Goal: Information Seeking & Learning: Find specific fact

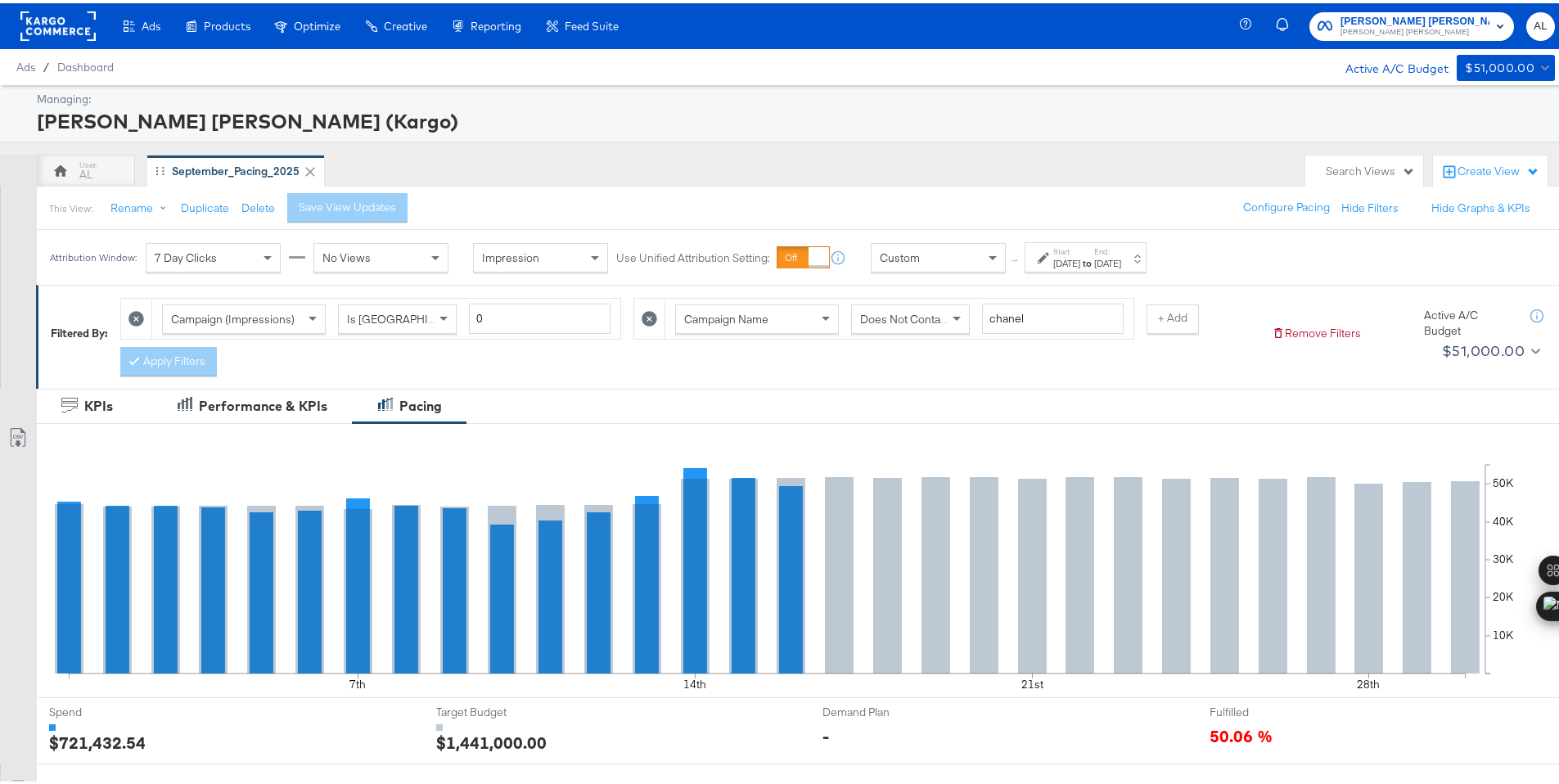
click at [956, 256] on div "Custom" at bounding box center [938, 254] width 133 height 28
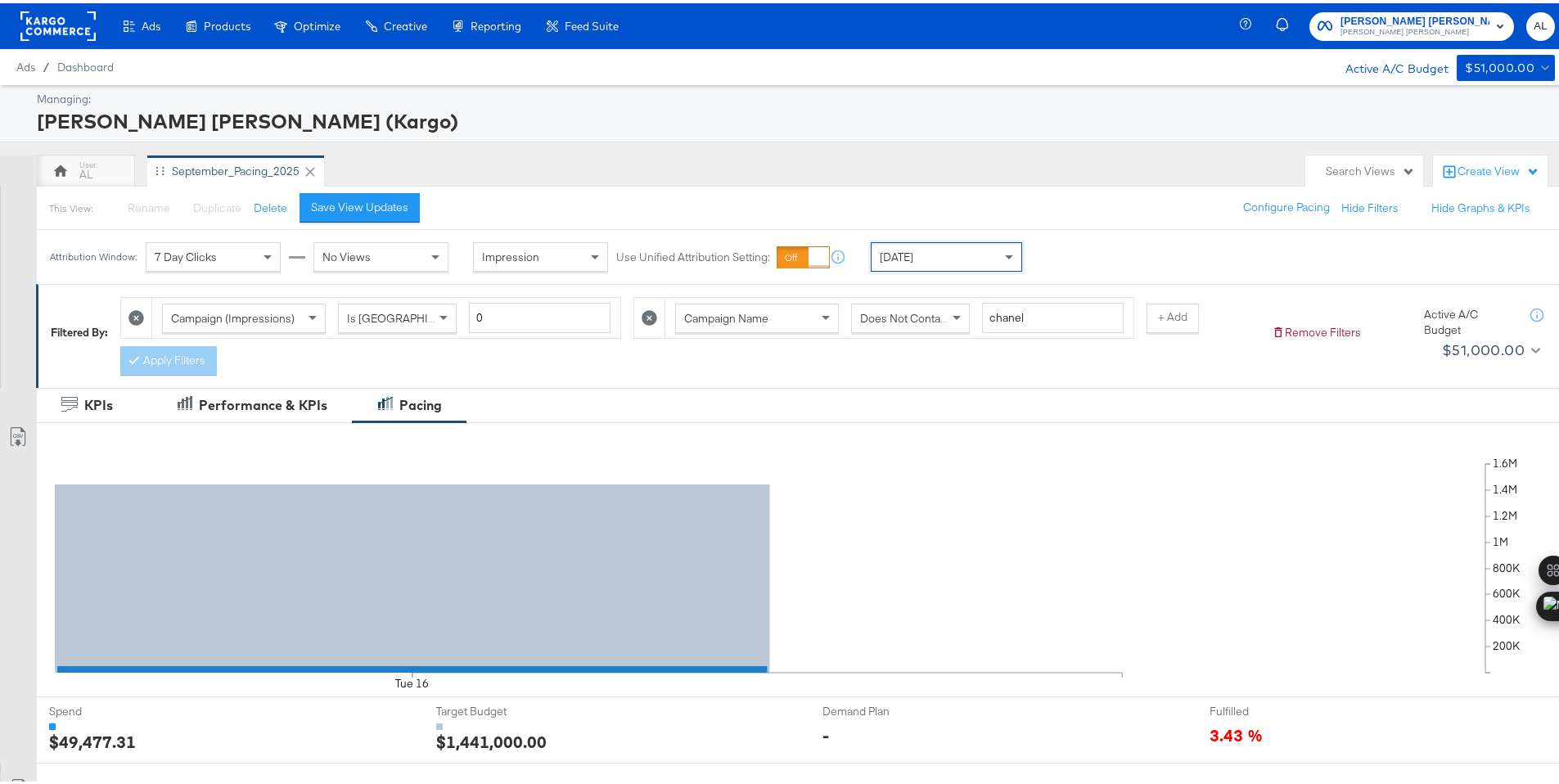
scroll to position [428, 0]
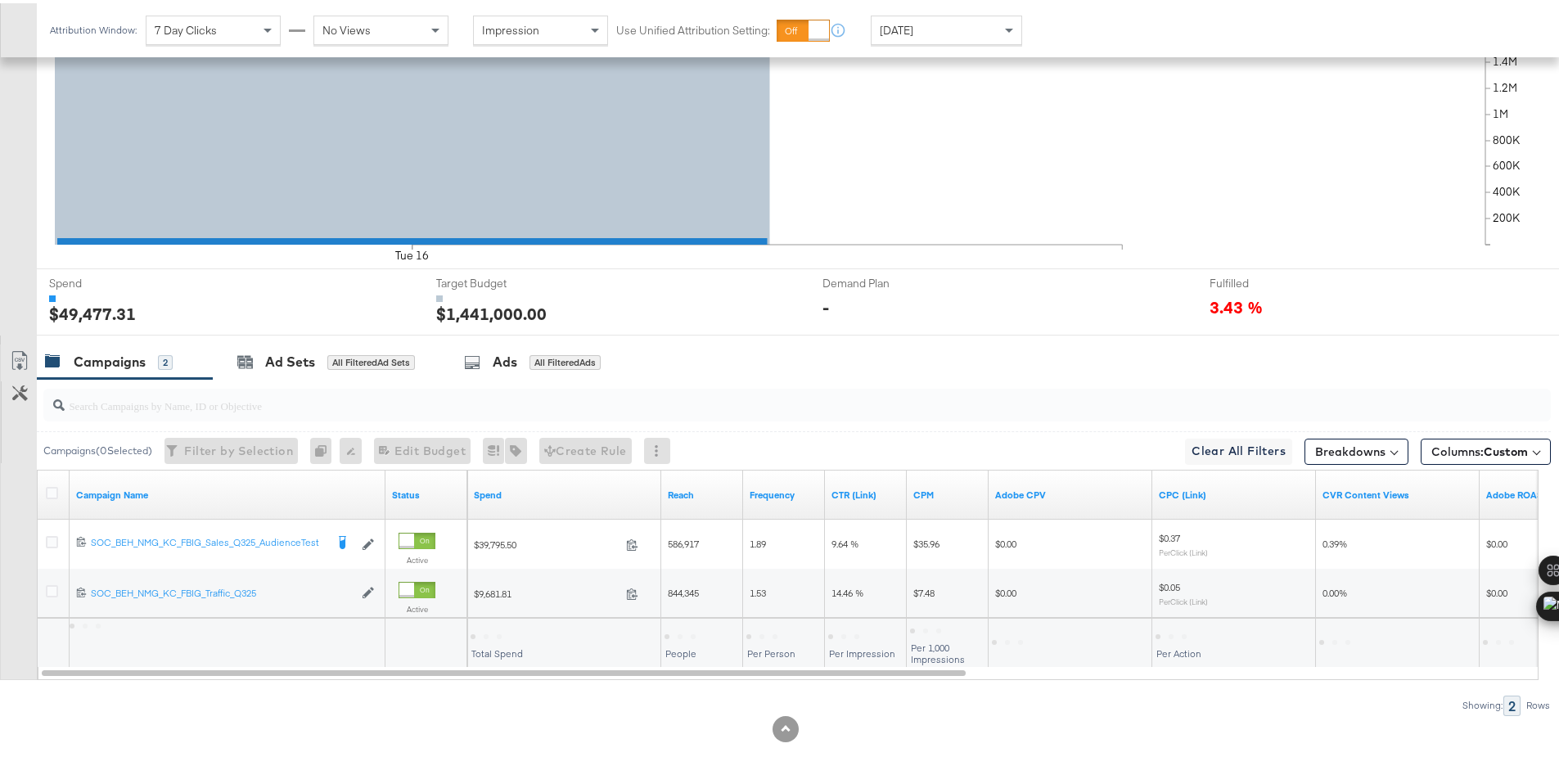
click at [493, 632] on div at bounding box center [486, 634] width 31 height 5
click at [493, 632] on div "$49,477.31" at bounding box center [499, 632] width 57 height 15
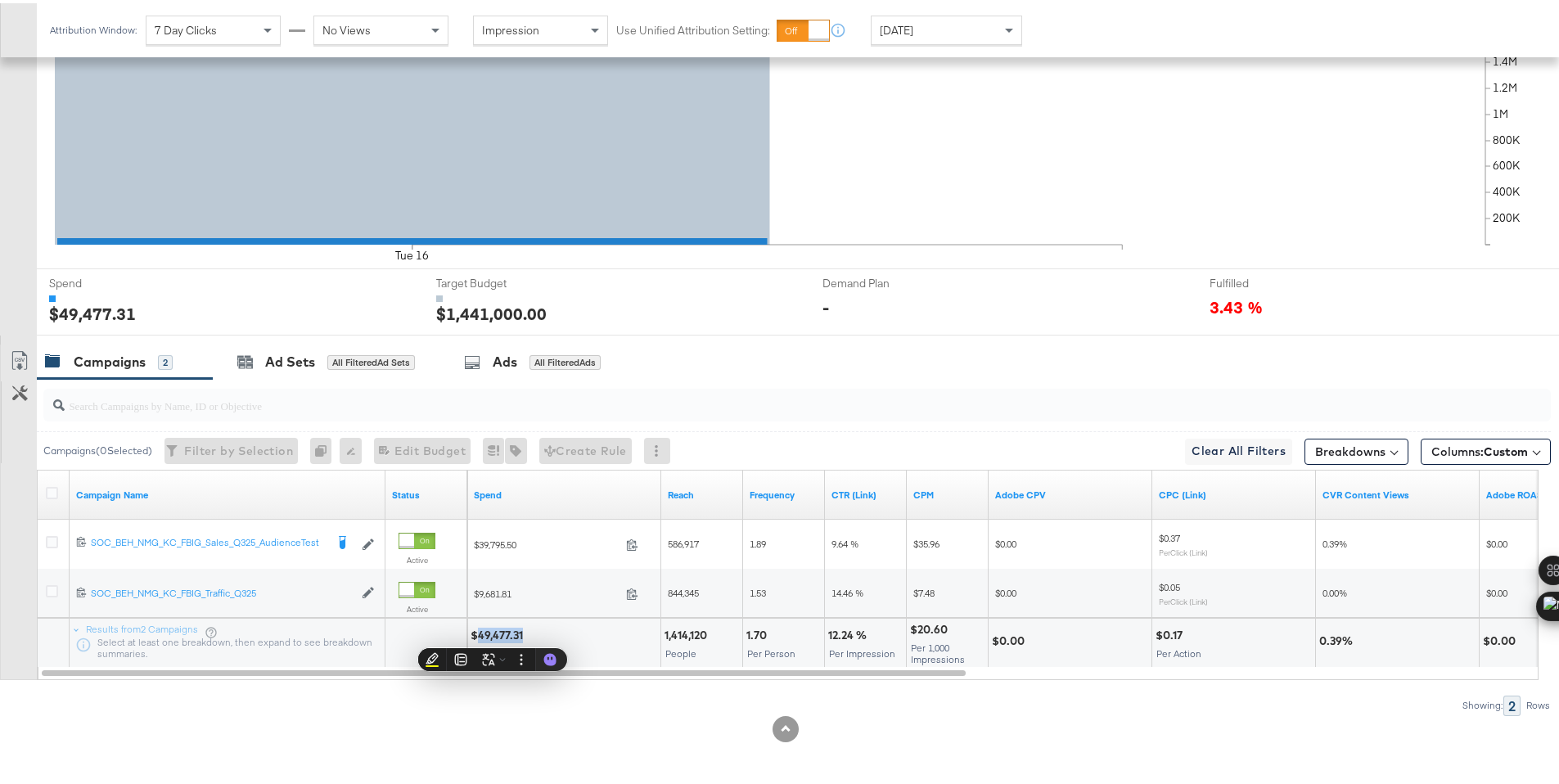
copy div "49,477.31"
click at [929, 32] on div "Today" at bounding box center [946, 26] width 150 height 28
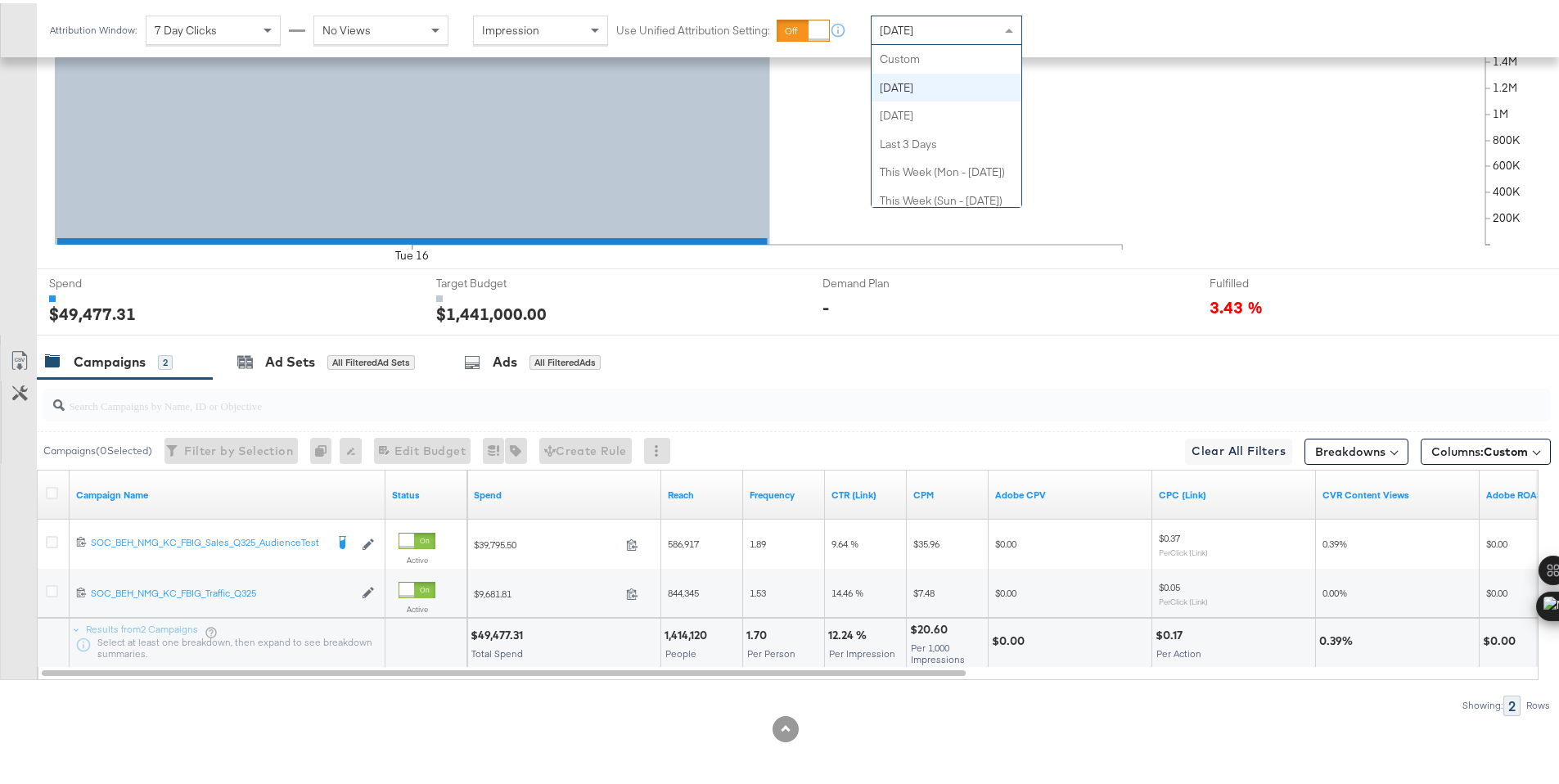
scroll to position [29, 0]
click at [490, 632] on div "$51,588.61" at bounding box center [500, 632] width 59 height 15
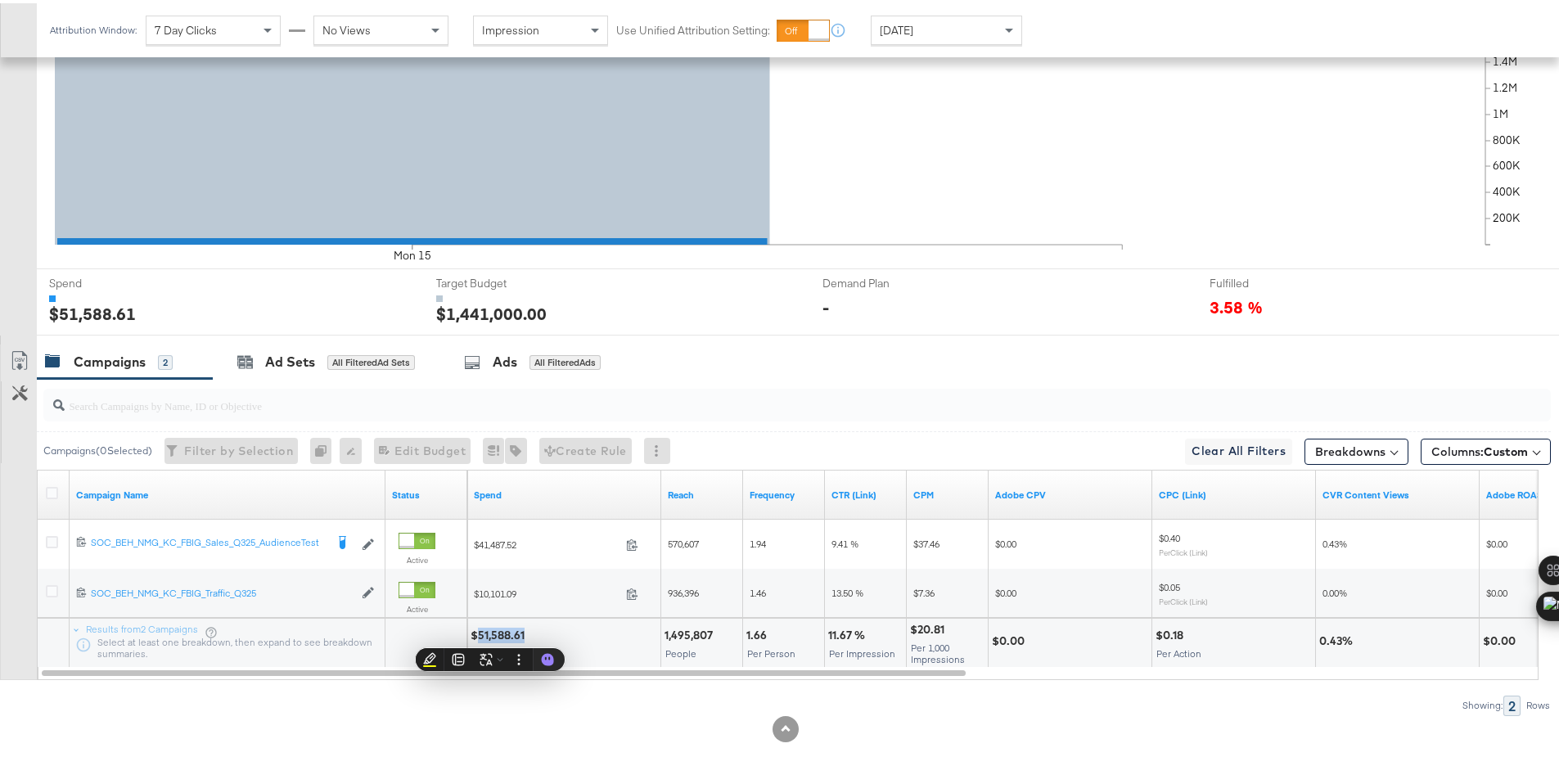
copy div "51,588.61"
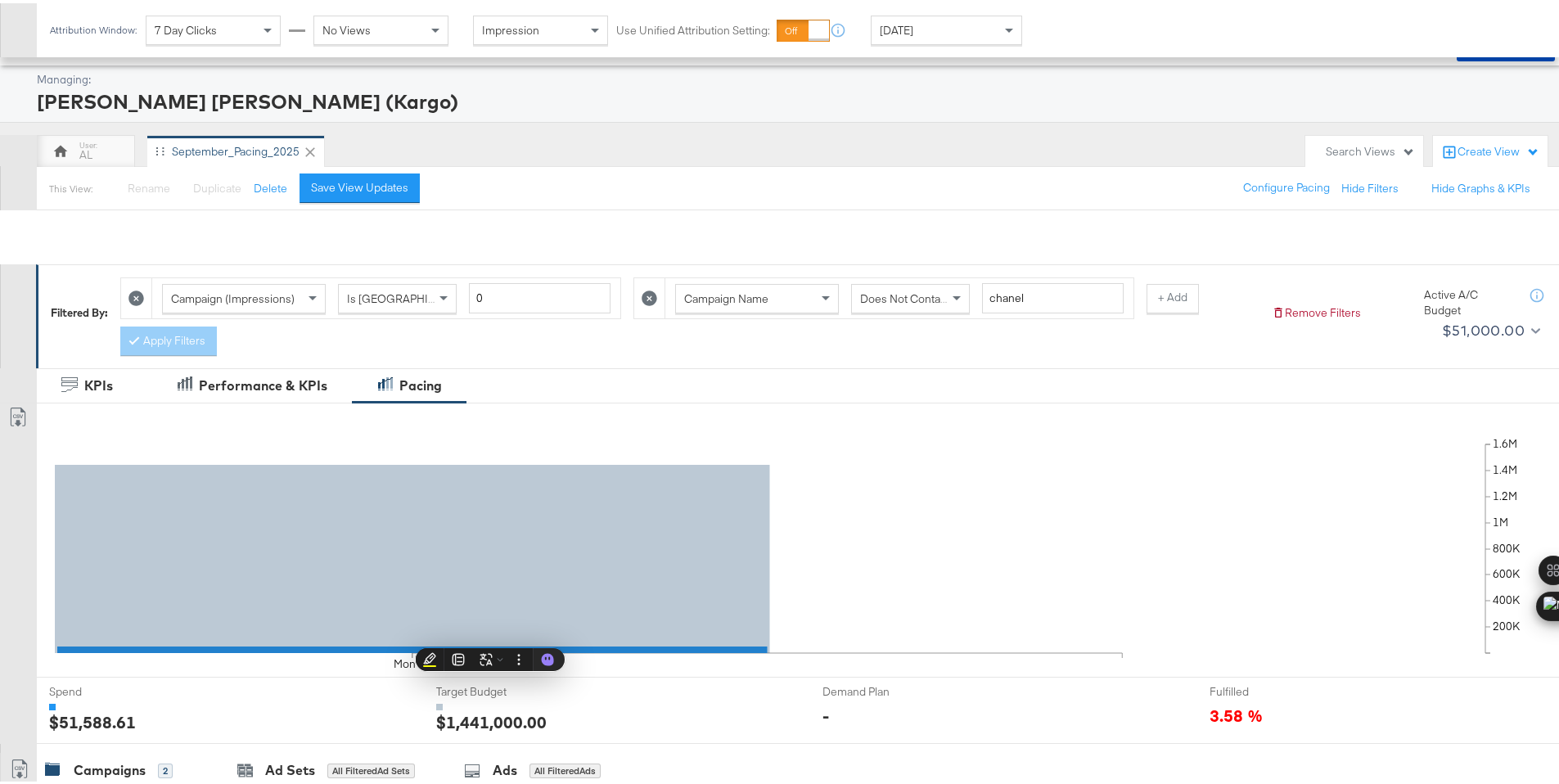
scroll to position [0, 0]
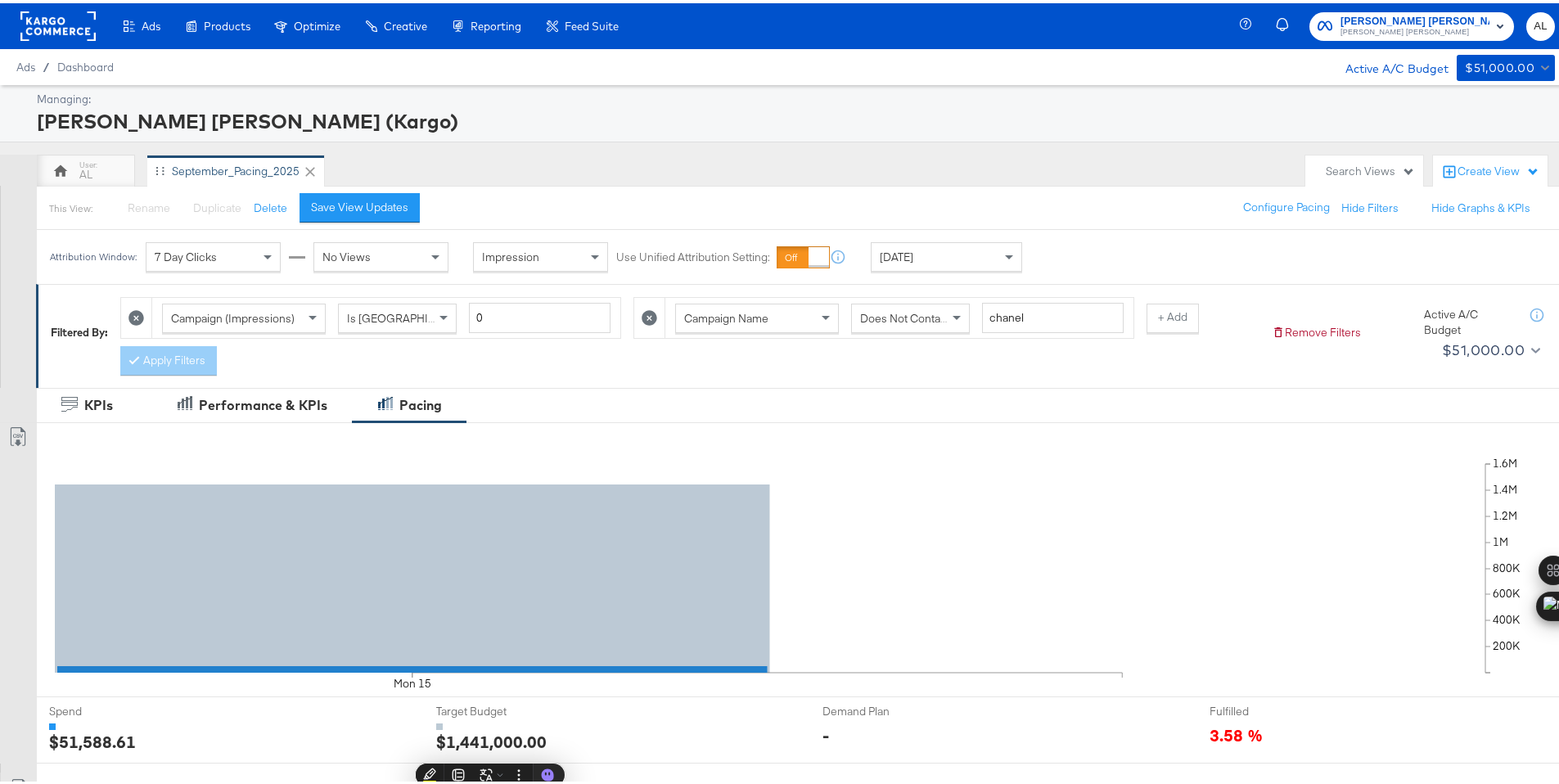
click at [50, 28] on rect at bounding box center [58, 23] width 76 height 30
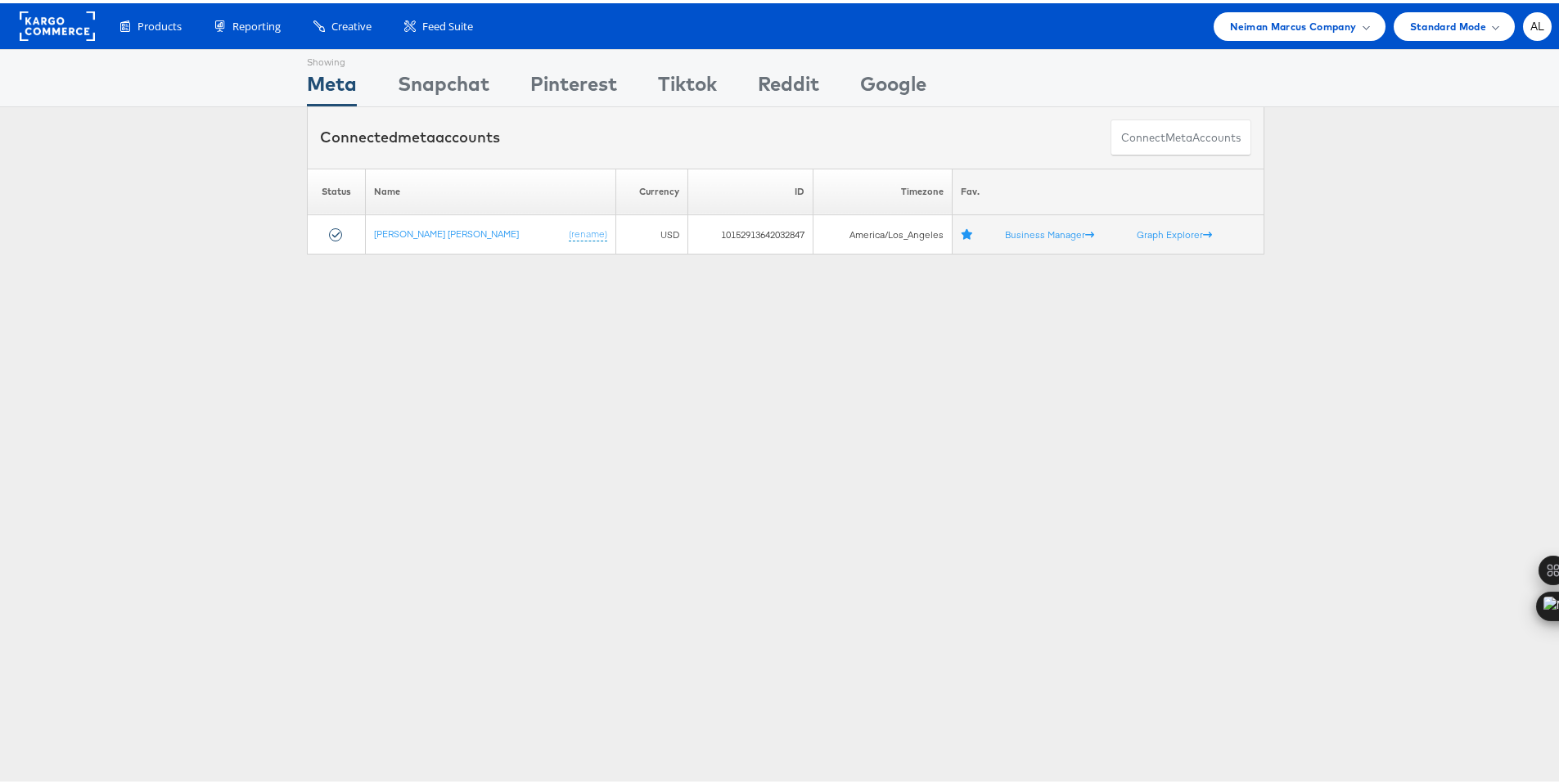
click at [1371, 30] on li "Neiman Marcus Company Switch Company Aya Healthcare Bergdorf [PERSON_NAME] HBC …" at bounding box center [1299, 24] width 171 height 29
click at [1358, 27] on div "Neiman Marcus Company" at bounding box center [1299, 24] width 171 height 29
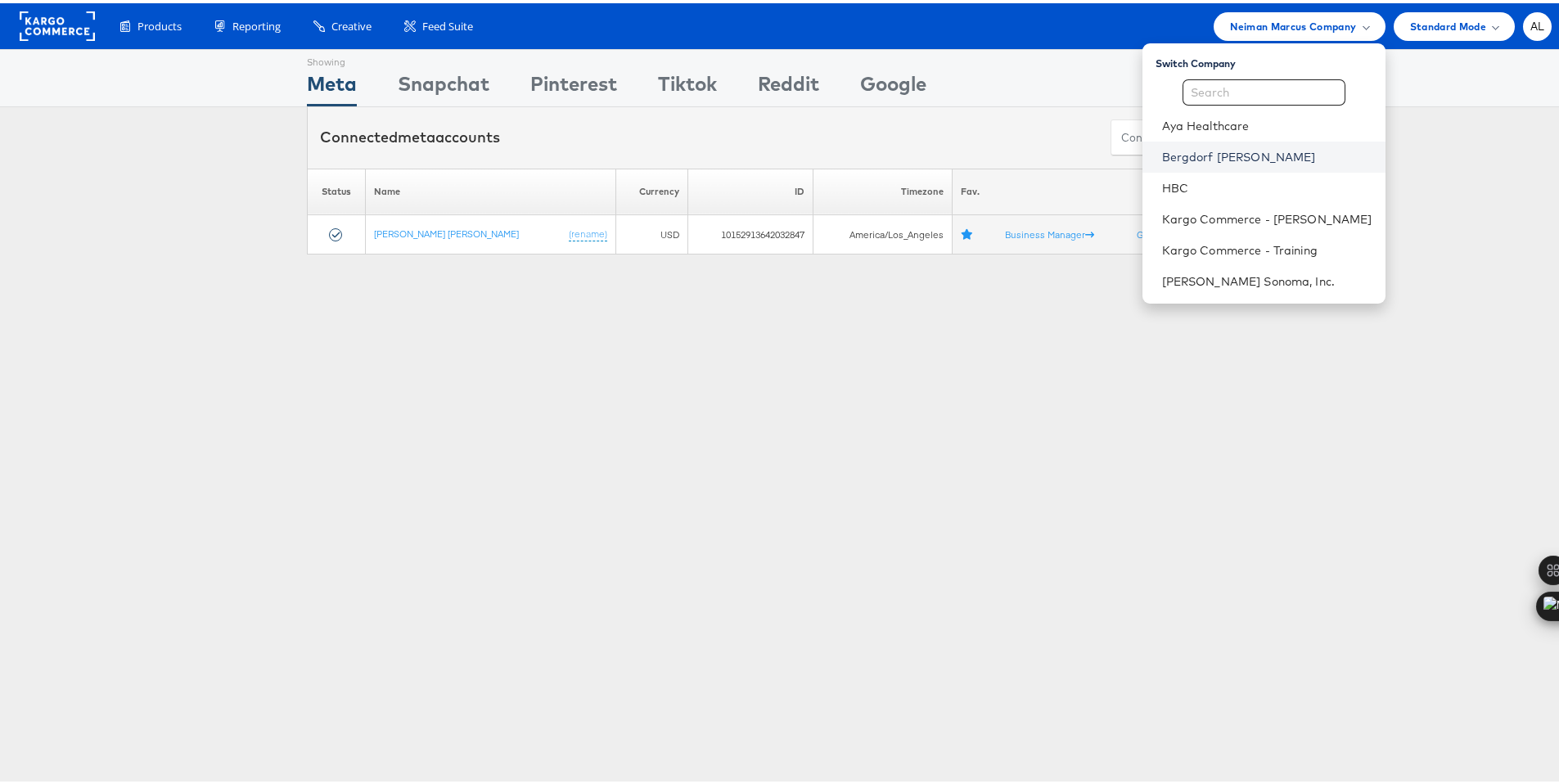
click at [1175, 149] on link "Bergdorf [PERSON_NAME]" at bounding box center [1268, 153] width 211 height 16
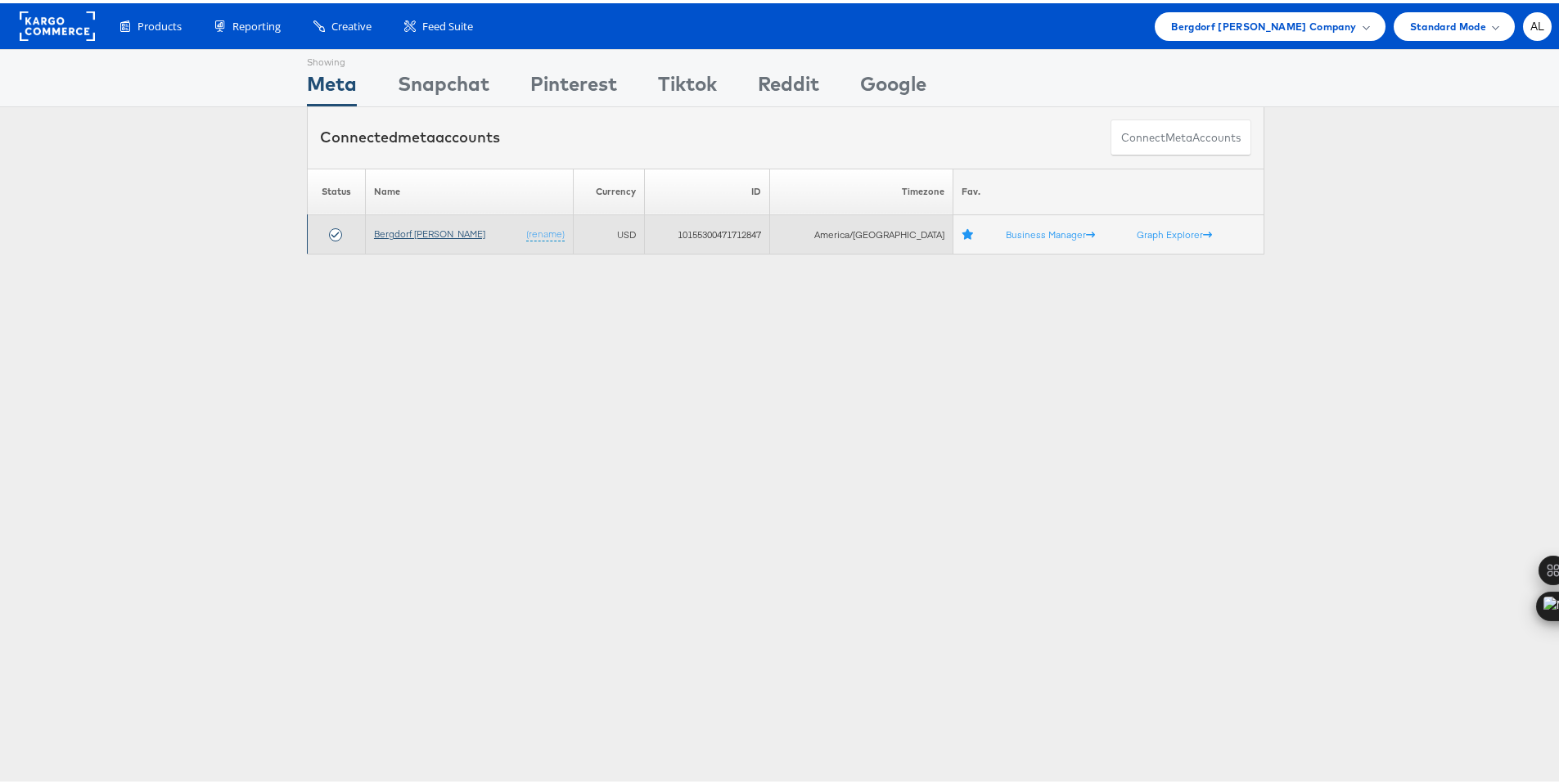
click at [411, 235] on link "Bergdorf [PERSON_NAME]" at bounding box center [429, 230] width 111 height 12
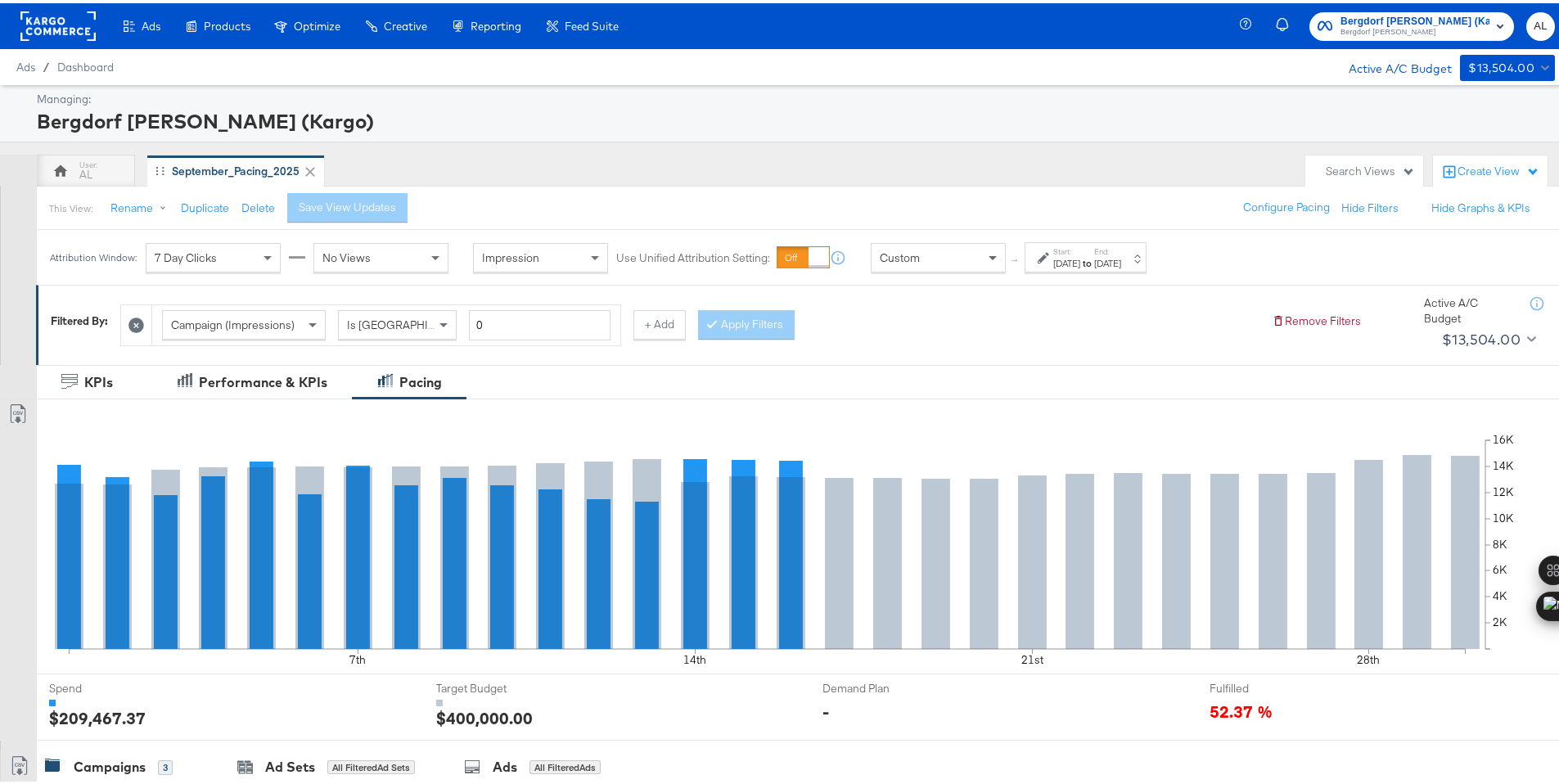
click at [993, 257] on span at bounding box center [993, 256] width 8 height 6
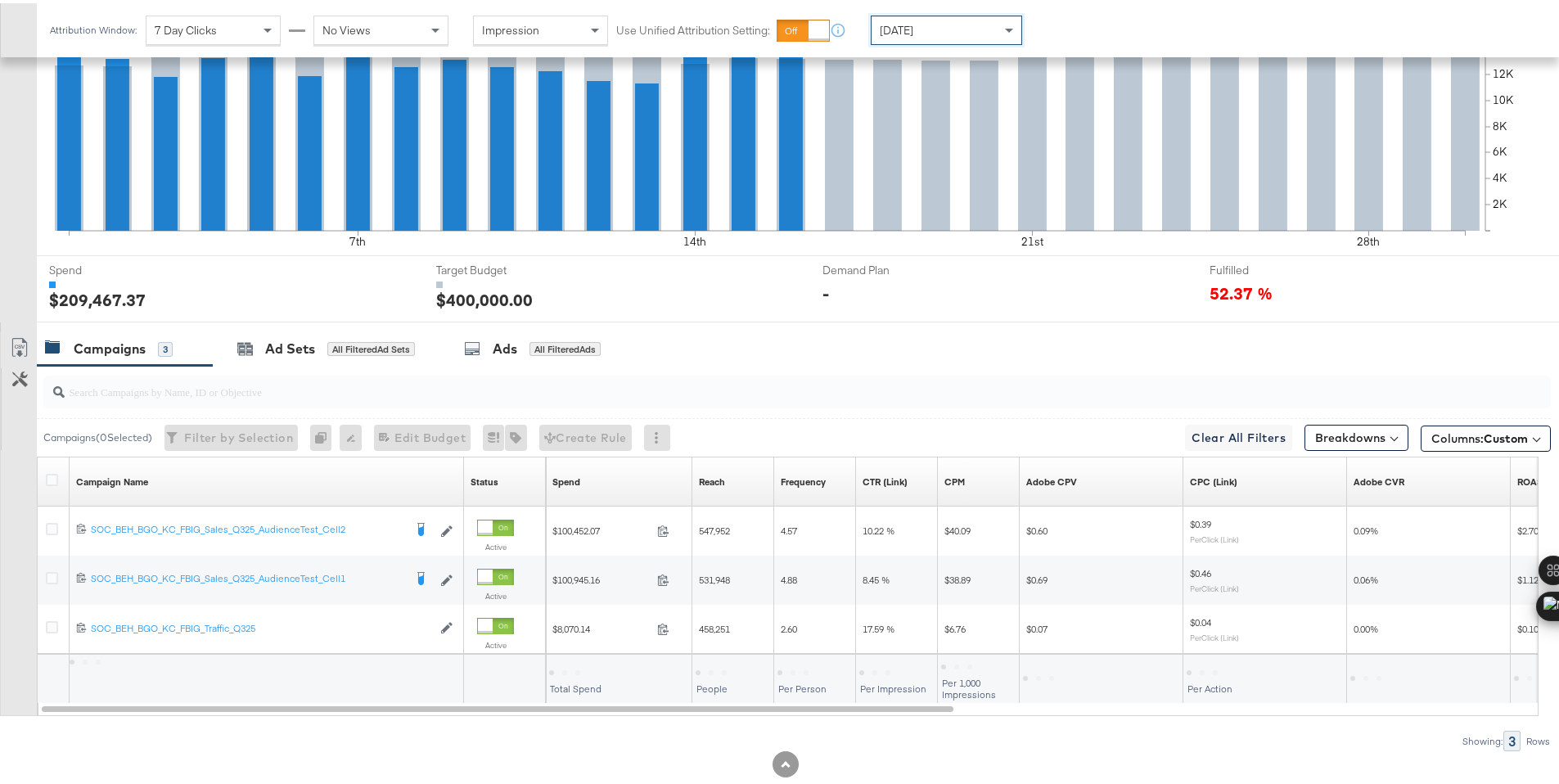
scroll to position [404, 0]
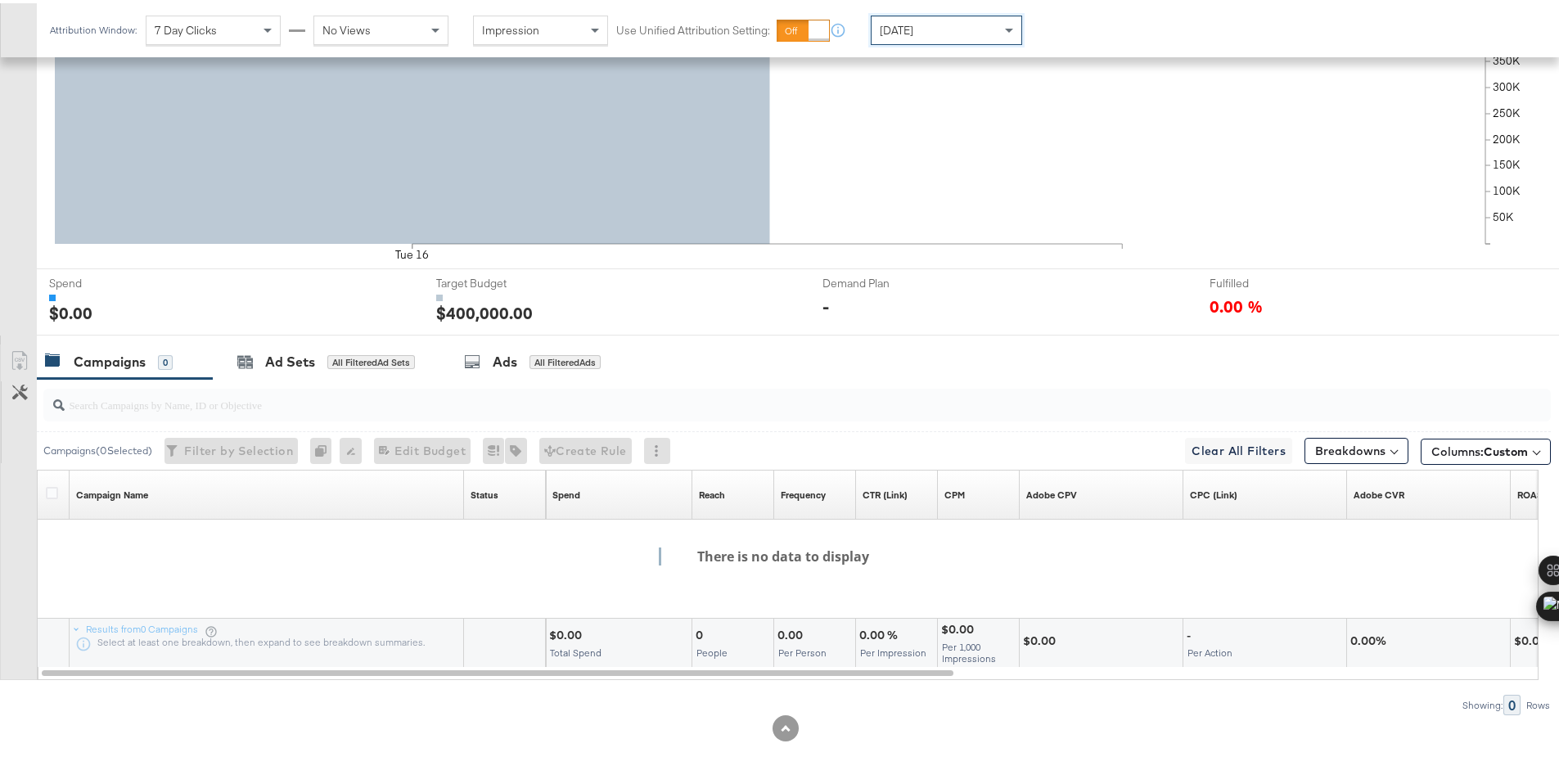
click at [935, 25] on div "Today" at bounding box center [946, 26] width 150 height 28
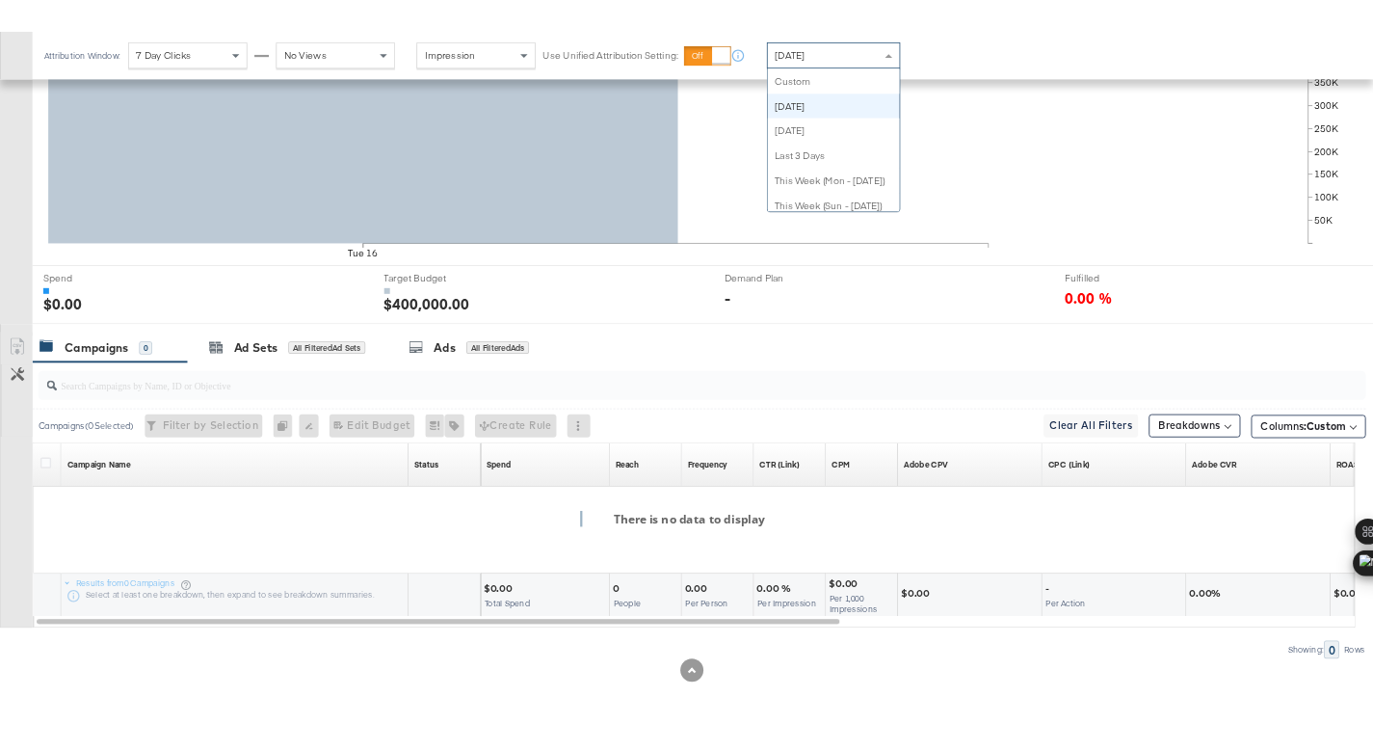
scroll to position [34, 0]
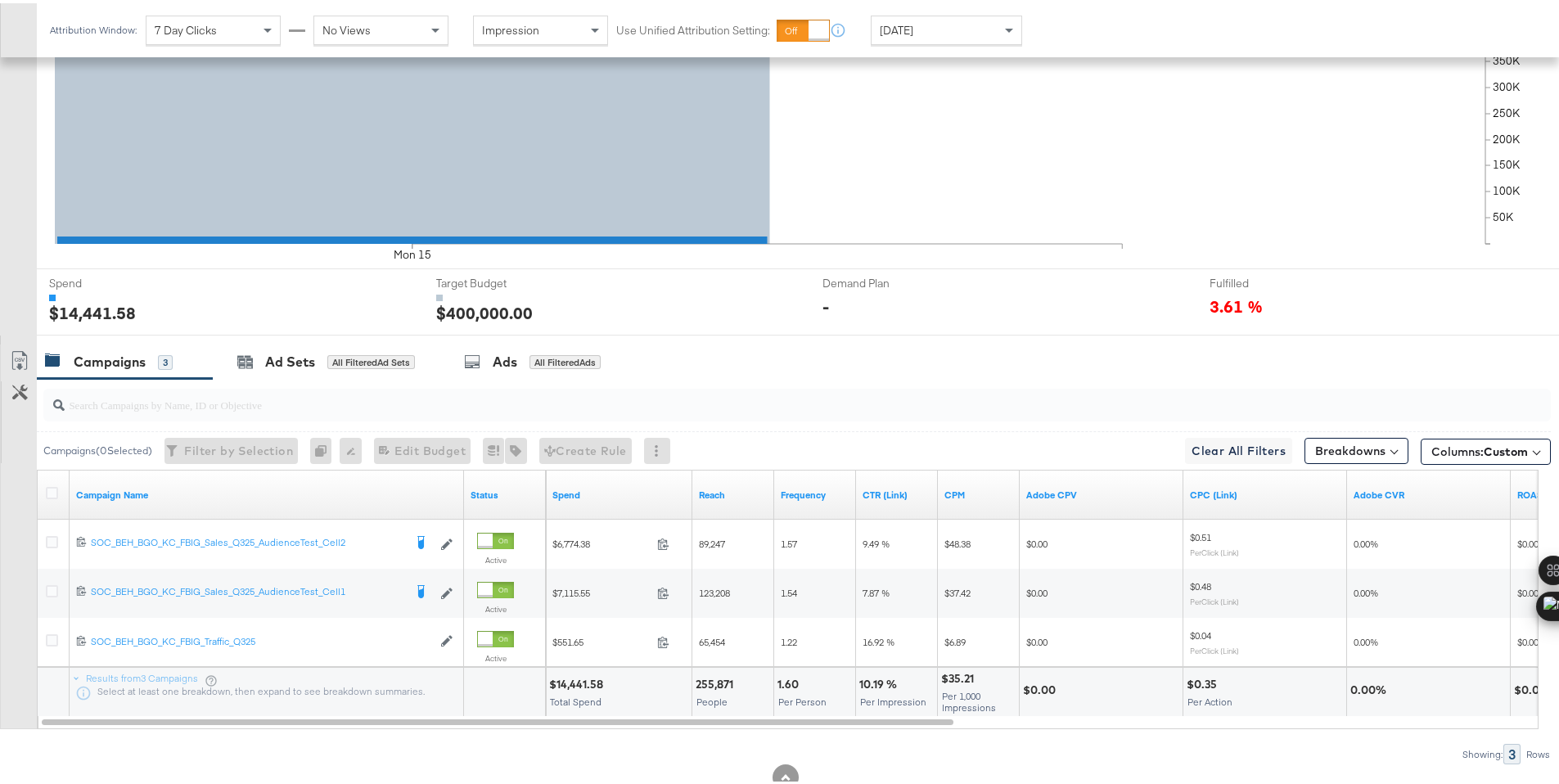
click at [568, 683] on div "$14,441.58" at bounding box center [578, 681] width 59 height 15
copy div "14,441.58"
